Goal: Information Seeking & Learning: Learn about a topic

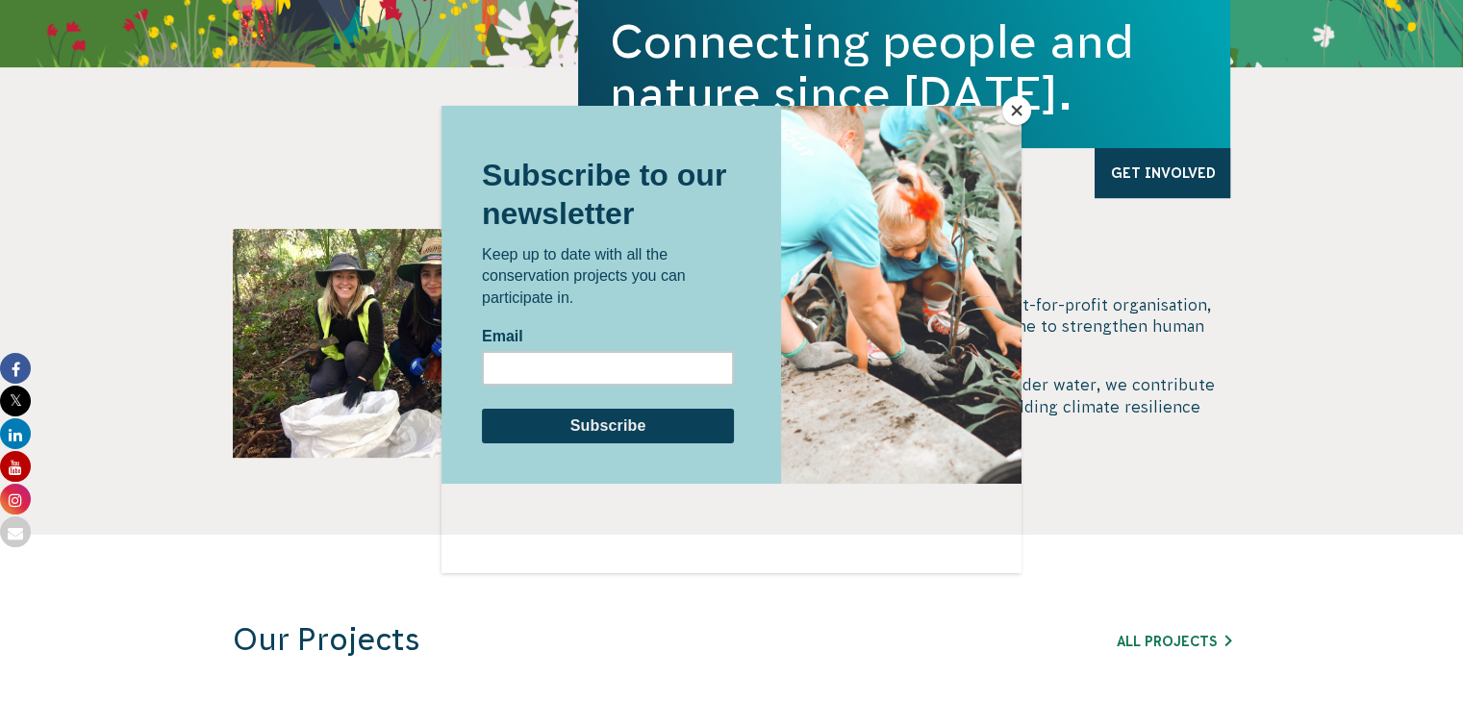
scroll to position [700, 0]
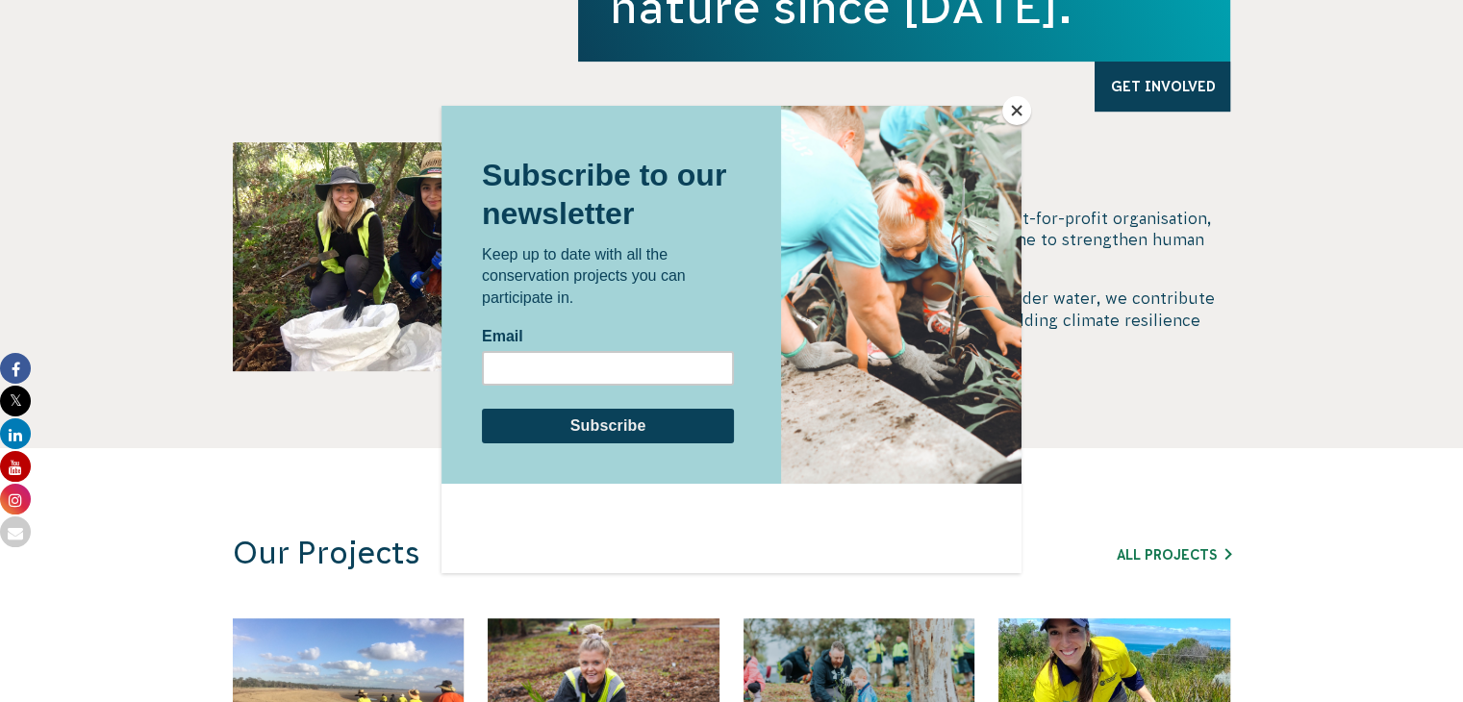
click at [695, 102] on button "Close" at bounding box center [1016, 110] width 29 height 29
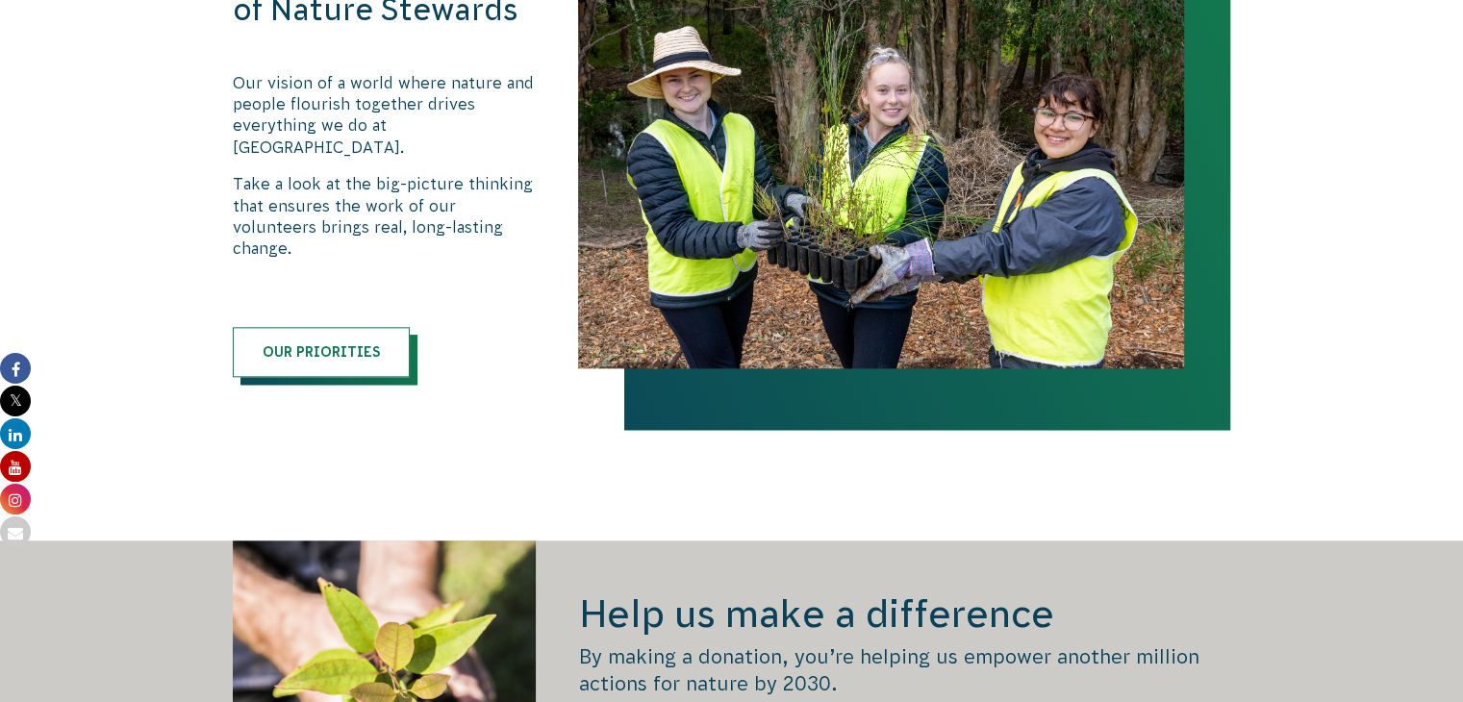
scroll to position [2432, 0]
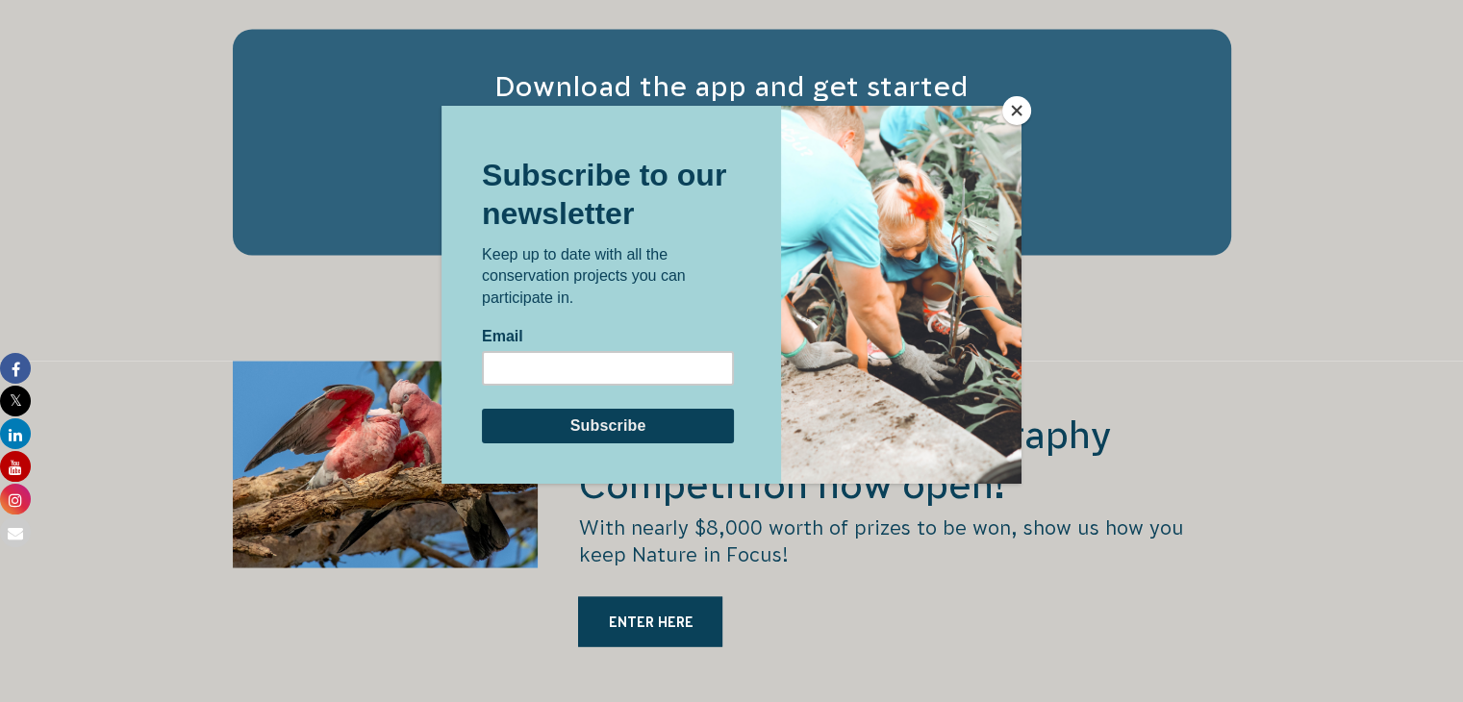
scroll to position [3463, 0]
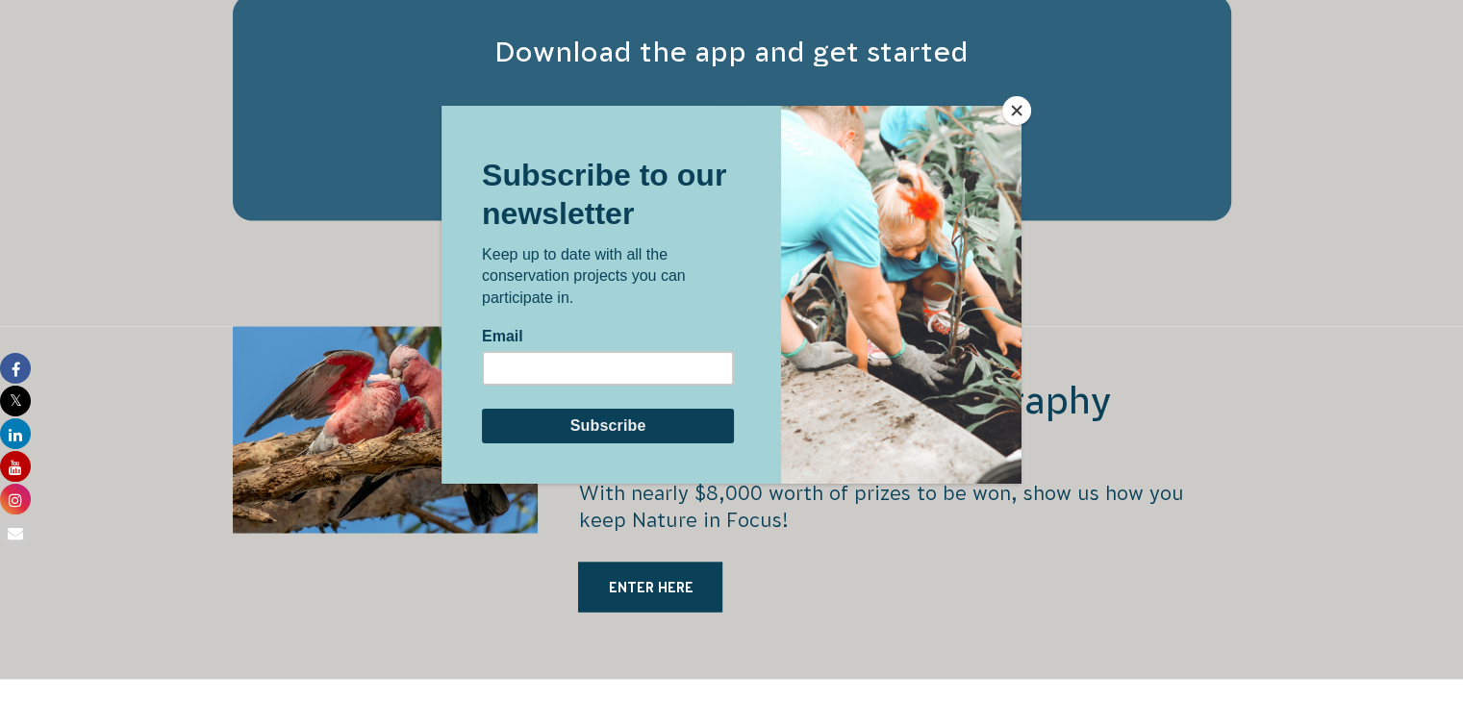
click at [1016, 108] on button "Close" at bounding box center [1016, 110] width 29 height 29
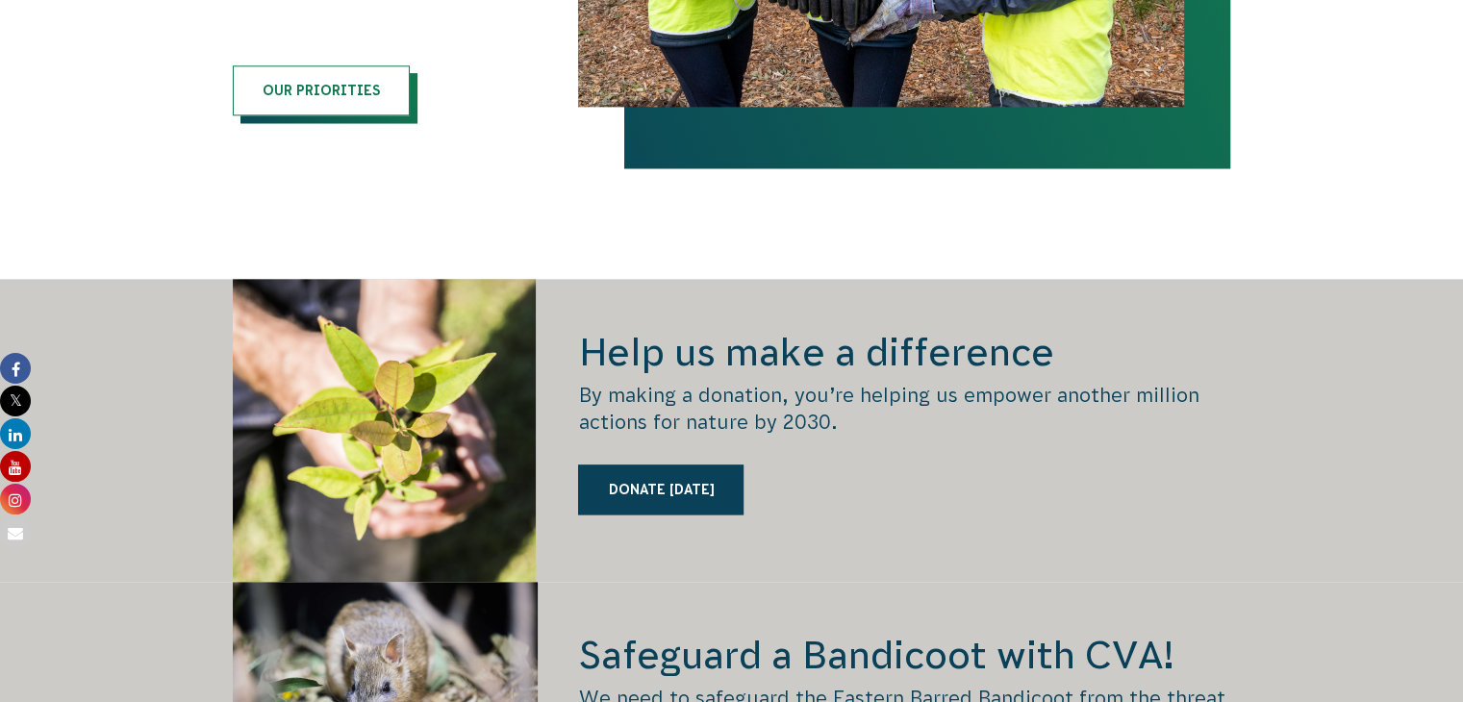
scroll to position [2403, 0]
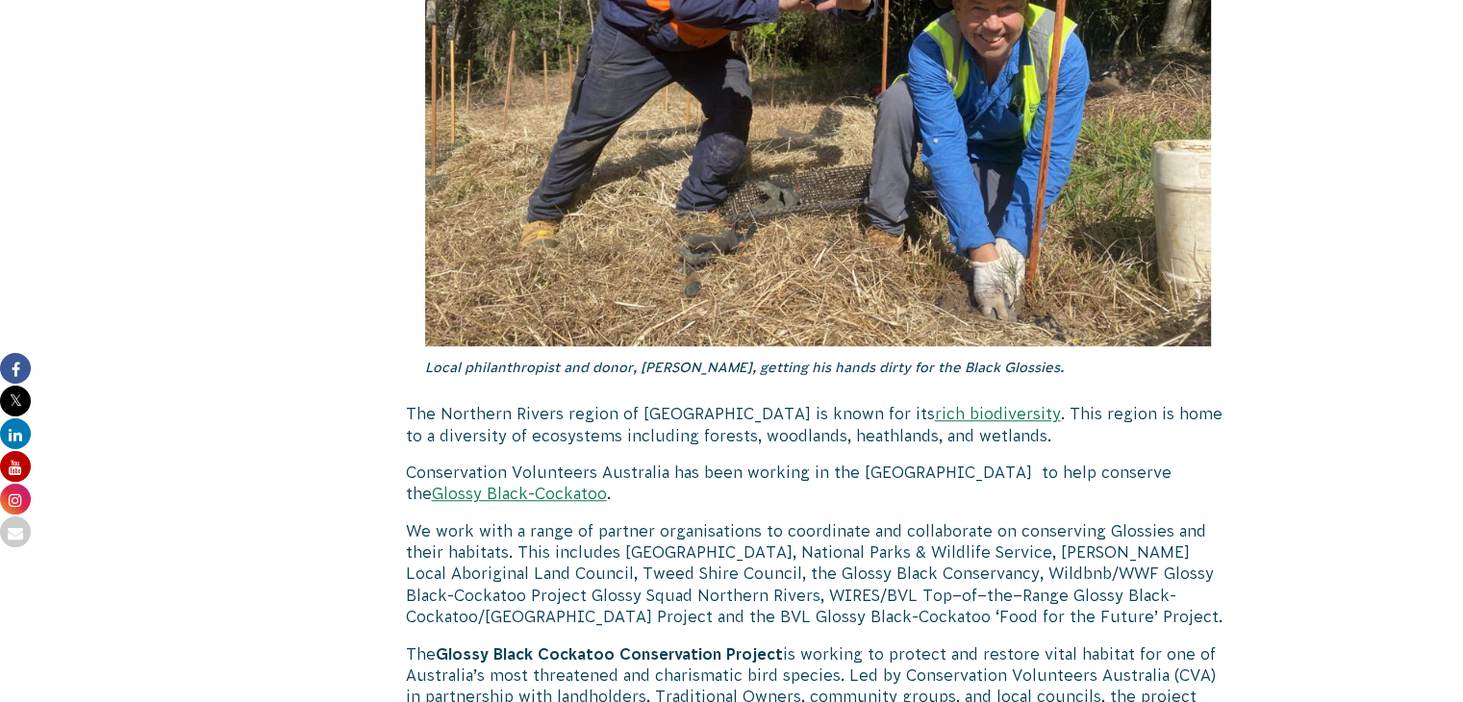
scroll to position [1168, 0]
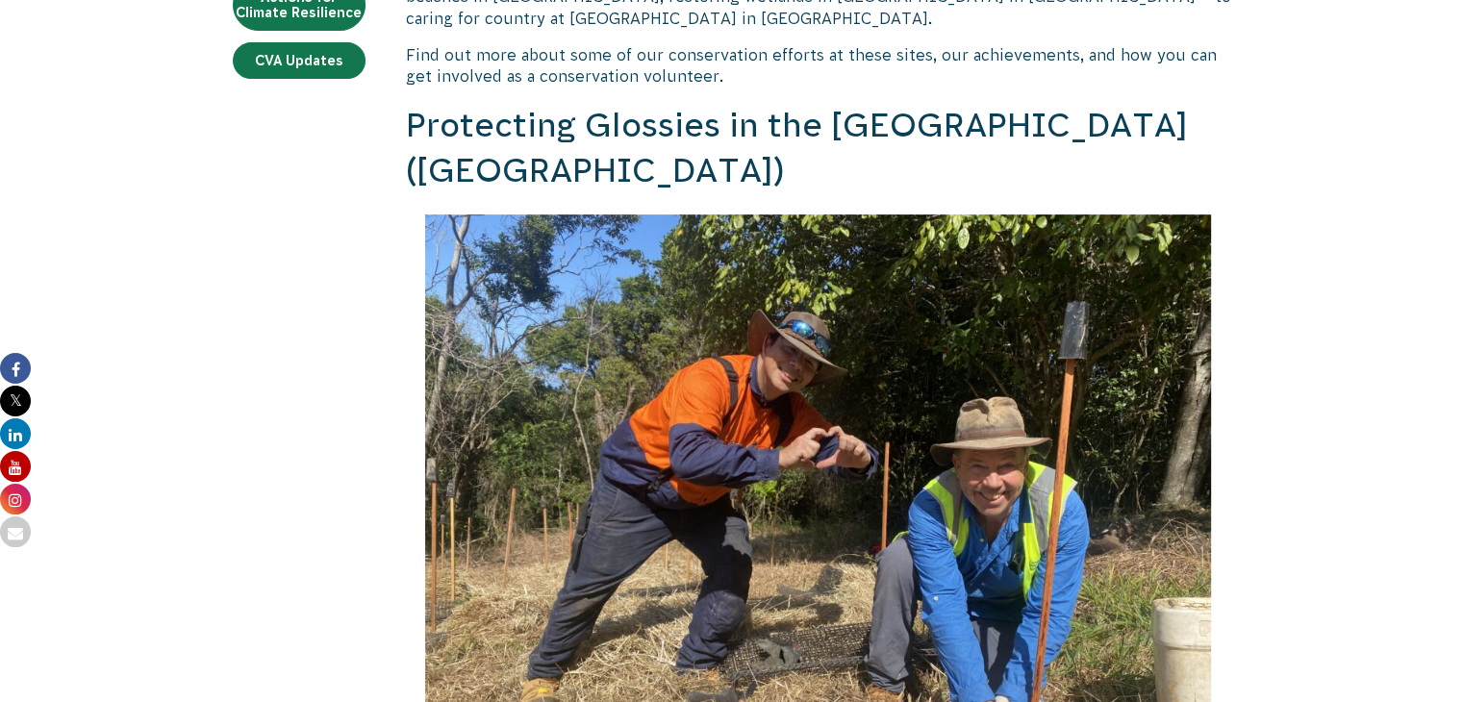
scroll to position [962, 0]
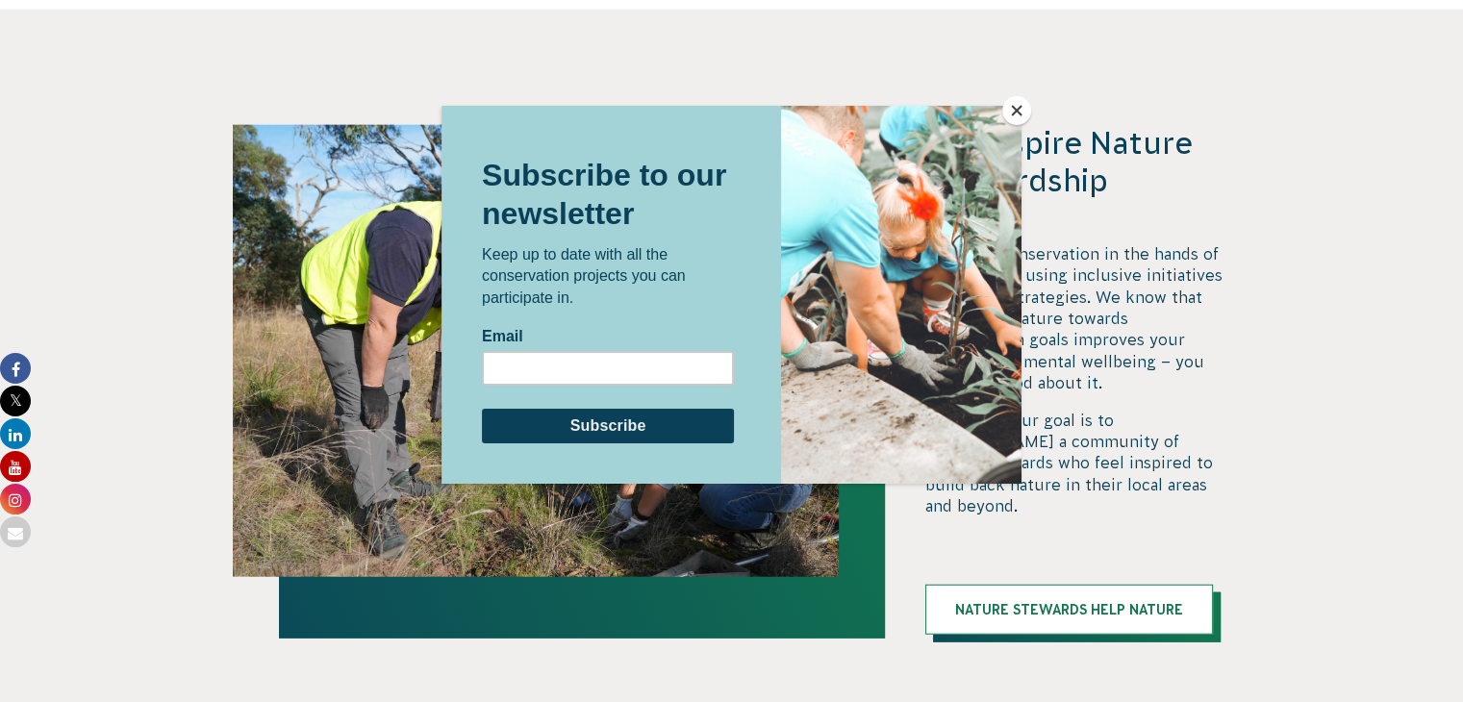
scroll to position [4592, 0]
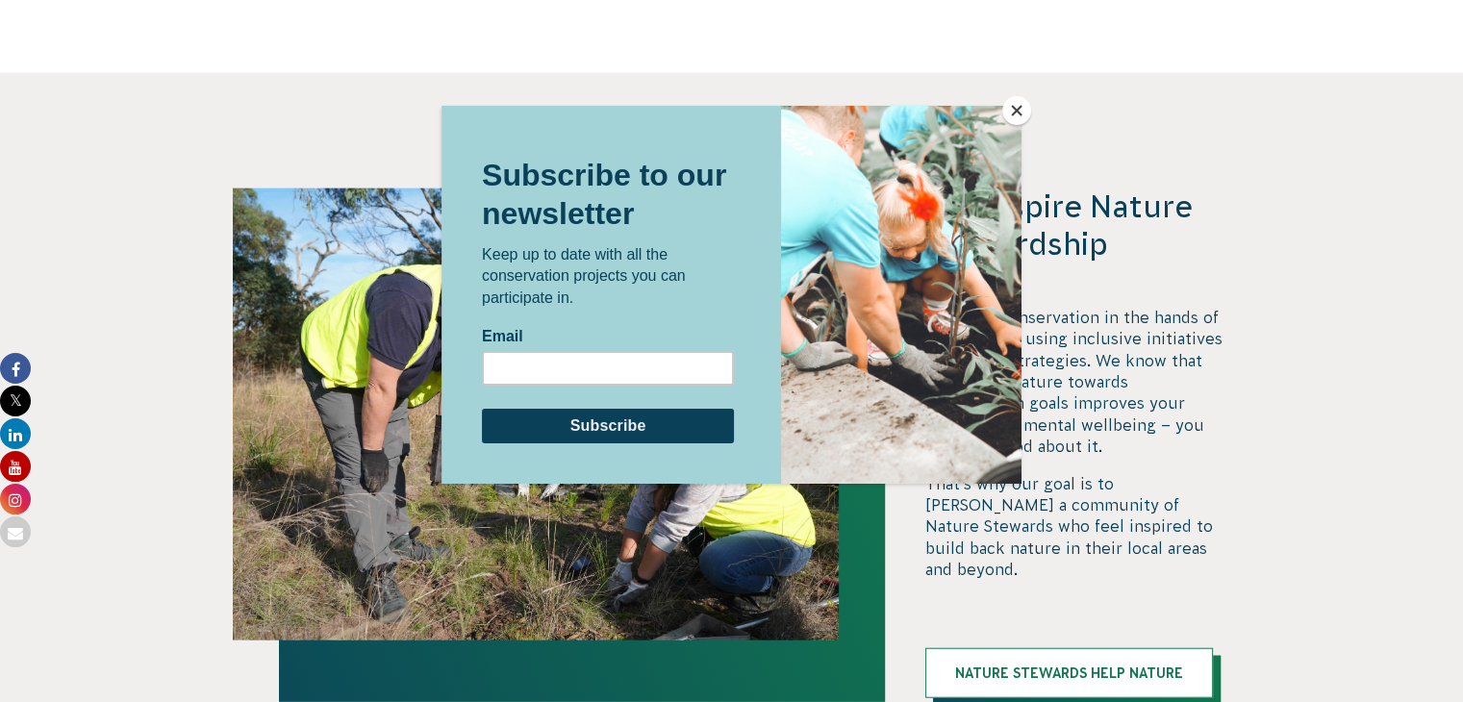
click at [1010, 114] on button "Close" at bounding box center [1016, 110] width 29 height 29
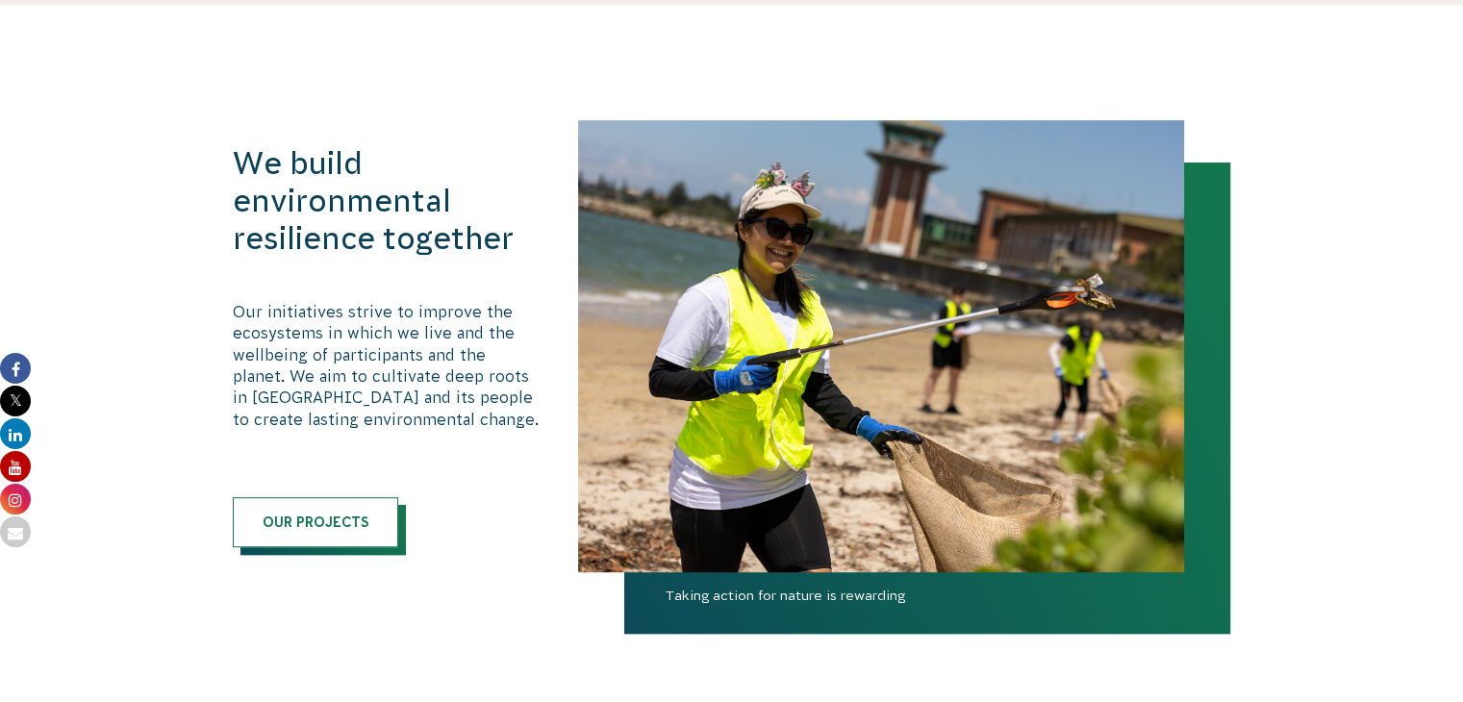
scroll to position [978, 0]
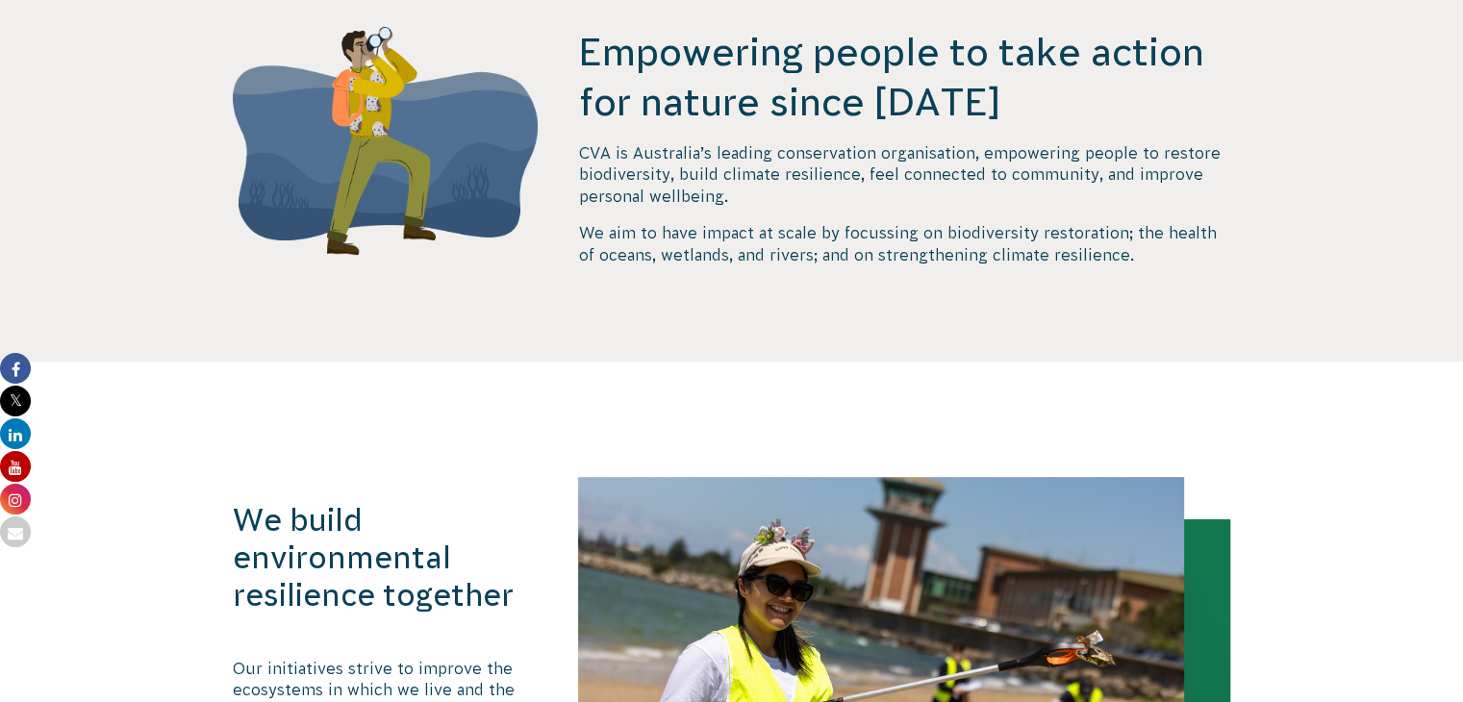
scroll to position [770, 0]
